Goal: Task Accomplishment & Management: Manage account settings

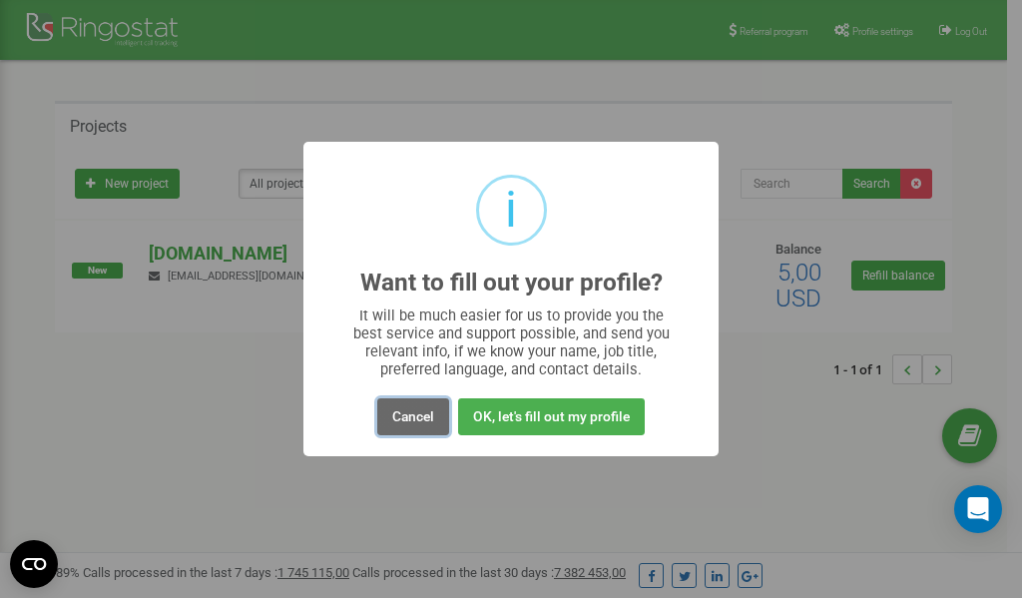
click at [417, 414] on button "Cancel" at bounding box center [413, 416] width 72 height 37
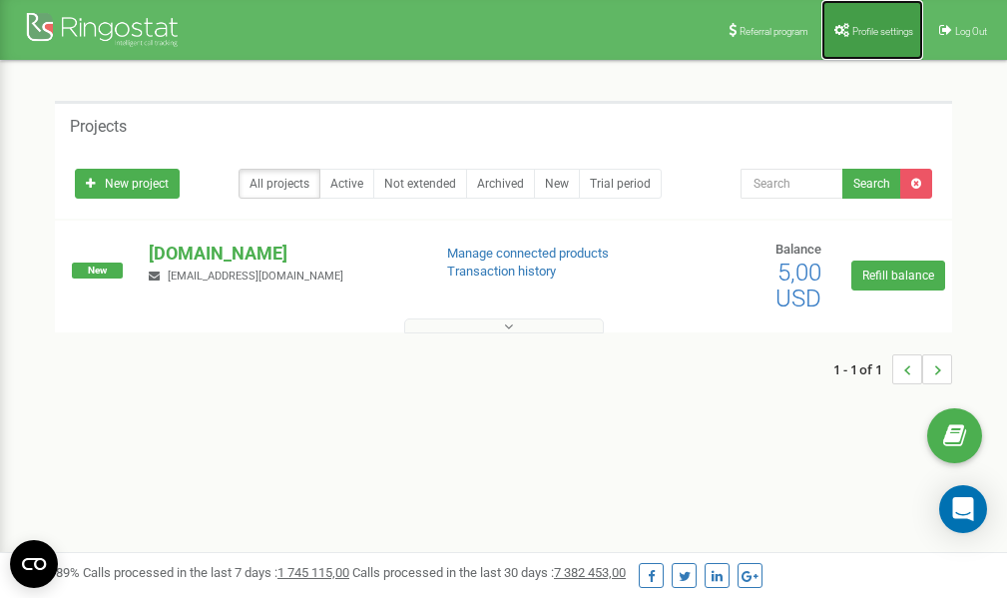
click at [848, 21] on link "Profile settings" at bounding box center [872, 30] width 102 height 60
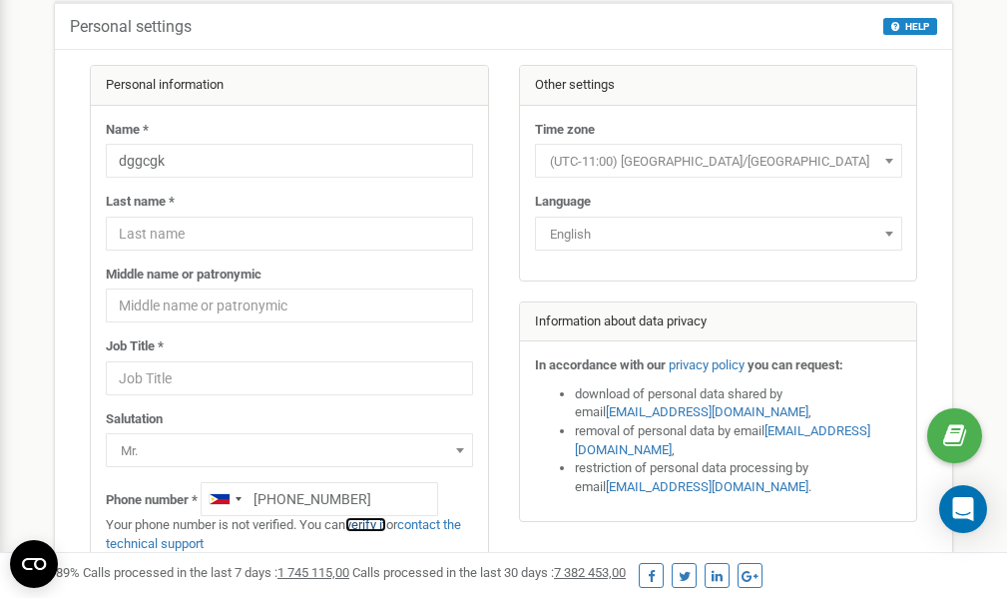
click at [373, 525] on link "verify it" at bounding box center [365, 524] width 41 height 15
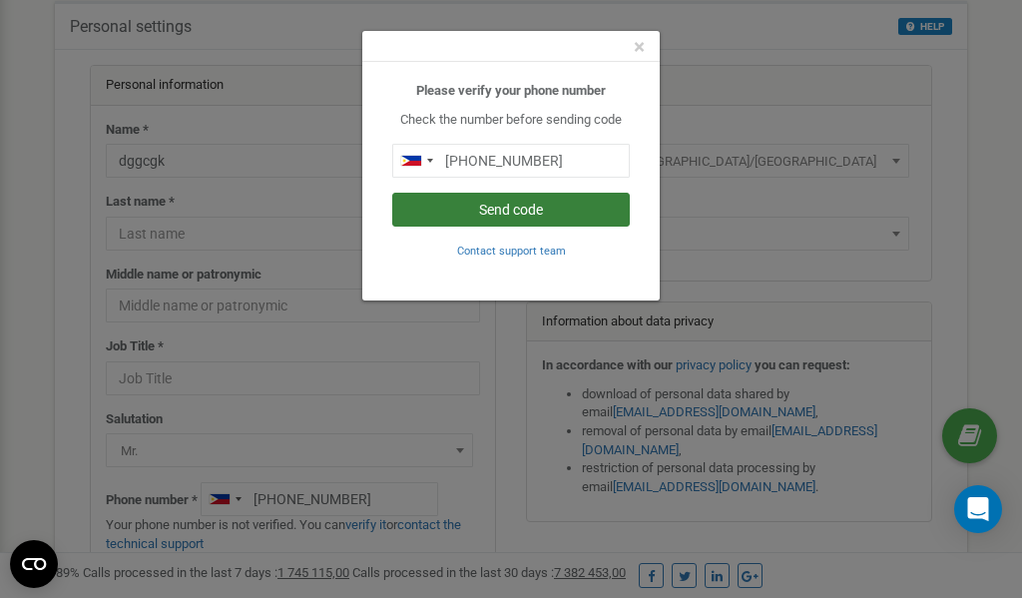
click at [544, 207] on button "Send code" at bounding box center [510, 210] width 237 height 34
